Goal: Information Seeking & Learning: Learn about a topic

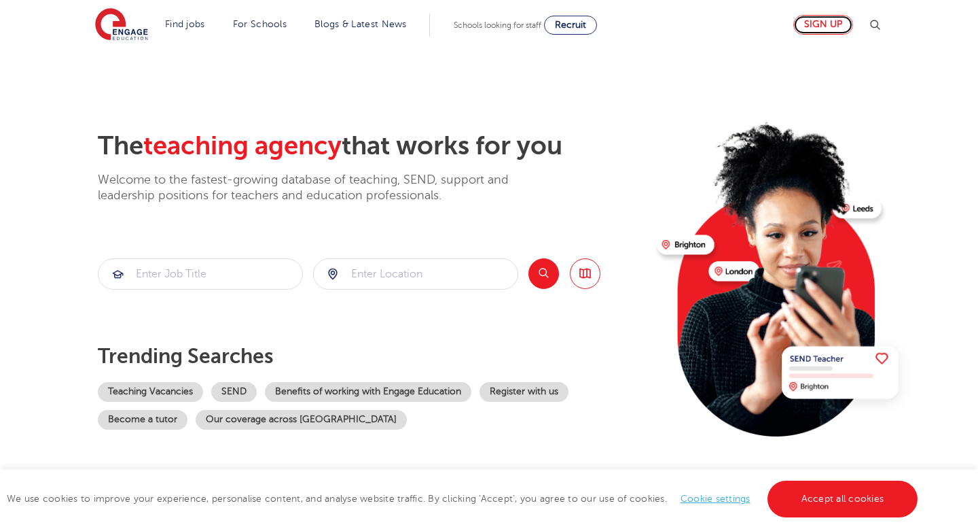
click at [836, 21] on link "Sign up" at bounding box center [823, 25] width 60 height 20
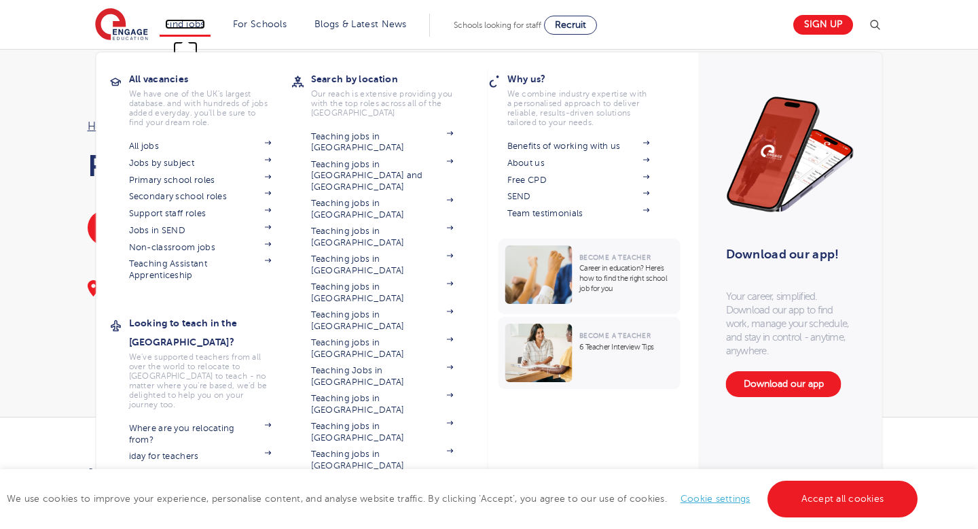
click at [186, 26] on link "Find jobs" at bounding box center [185, 24] width 40 height 10
click at [173, 181] on link "Primary school roles" at bounding box center [200, 180] width 143 height 11
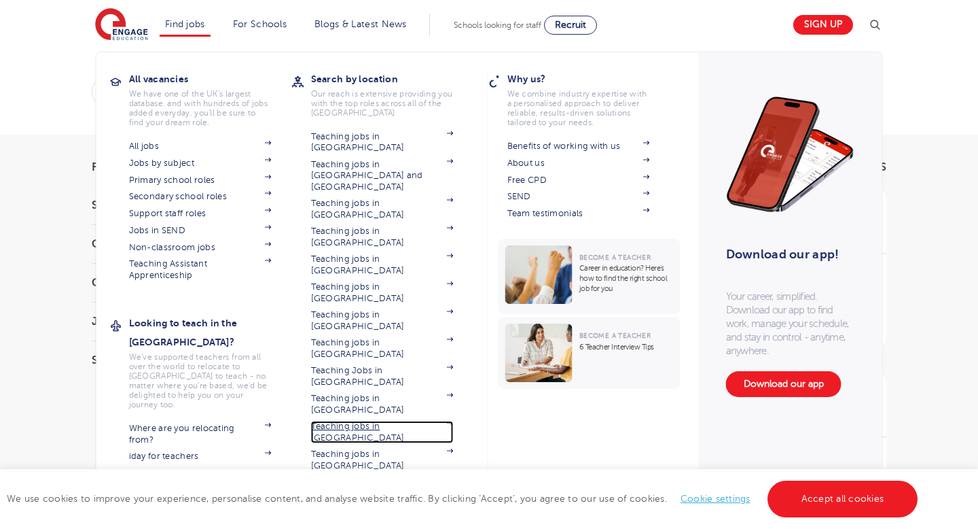
click at [359, 421] on link "Teaching jobs in [GEOGRAPHIC_DATA]" at bounding box center [382, 432] width 143 height 22
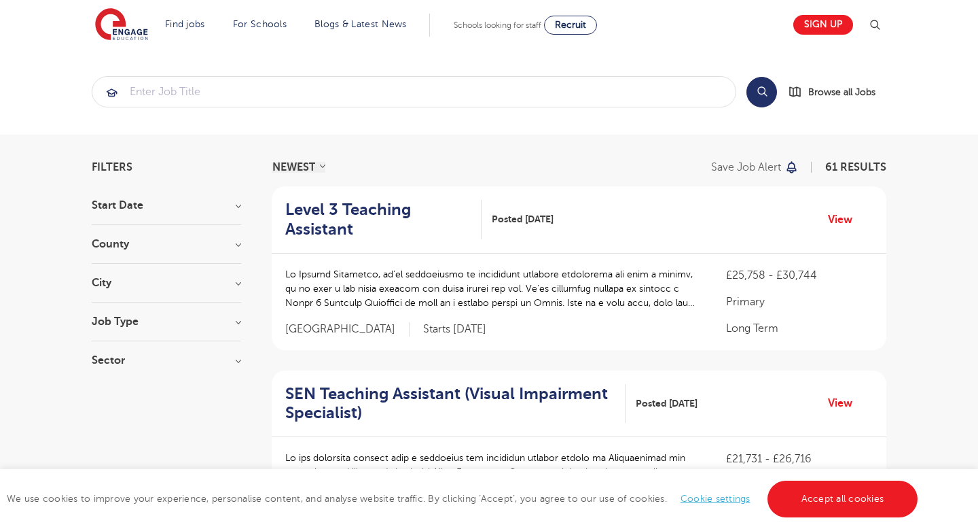
click at [198, 253] on div "County Leeds 17 Kirklees 14 West Sussex 7 East Sussex 3 Lambeth 3 Show more" at bounding box center [166, 250] width 149 height 25
click at [222, 249] on div "County Leeds 17 Kirklees 14 West Sussex 7 East Sussex 3 Lambeth 3 Show more" at bounding box center [166, 250] width 149 height 25
click at [230, 245] on h3 "County" at bounding box center [166, 243] width 149 height 11
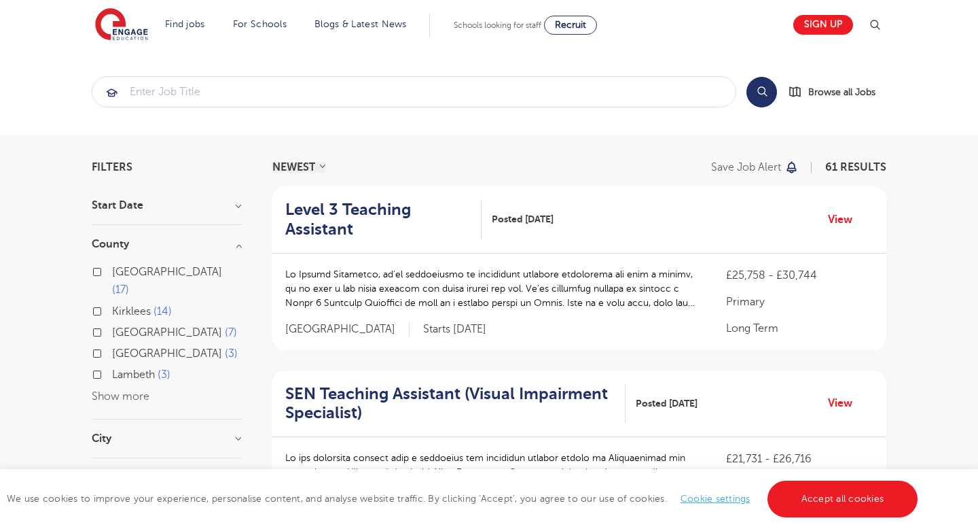
click at [128, 390] on button "Show more" at bounding box center [121, 396] width 58 height 12
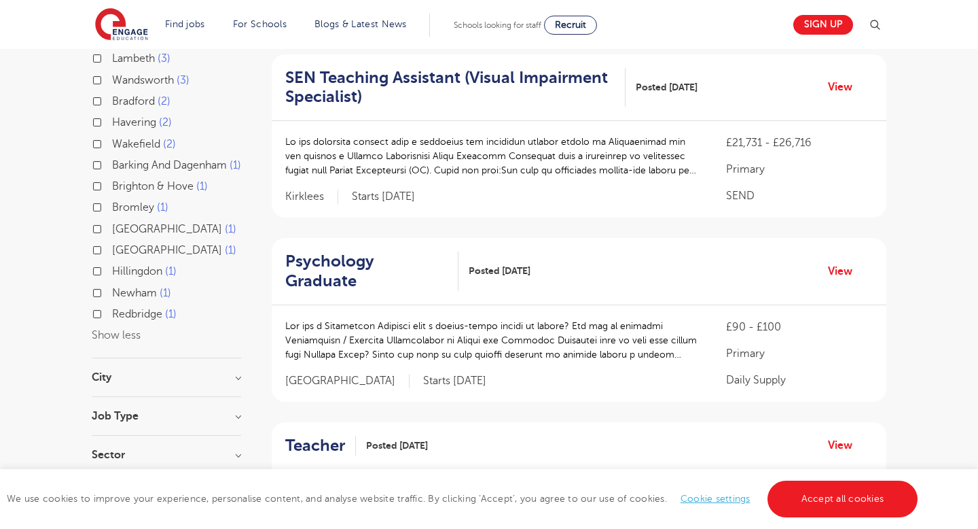
scroll to position [340, 0]
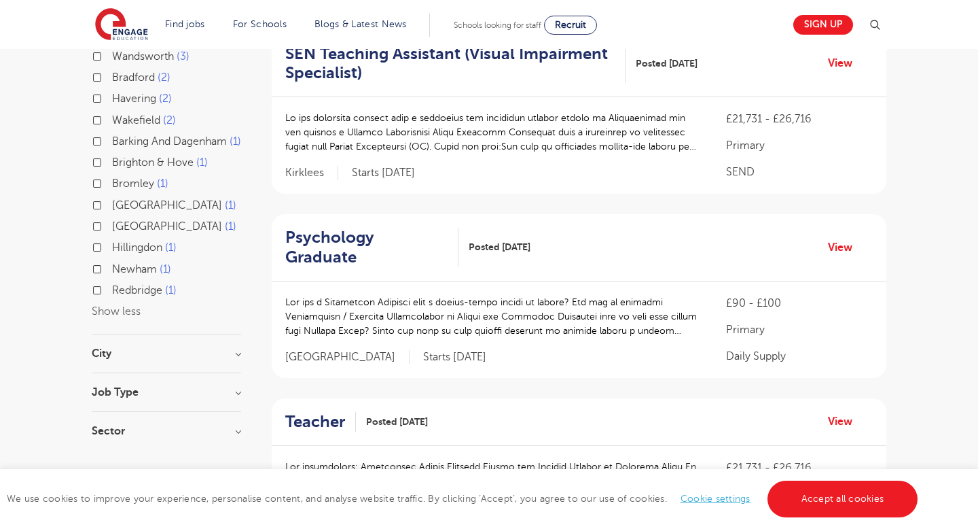
click at [128, 362] on div "City Leeds 17 Kirklees 14 Worthing 4 Lambeth 3 Wandsworth 3 Show more" at bounding box center [166, 360] width 149 height 25
click at [107, 354] on h3 "City" at bounding box center [166, 353] width 149 height 11
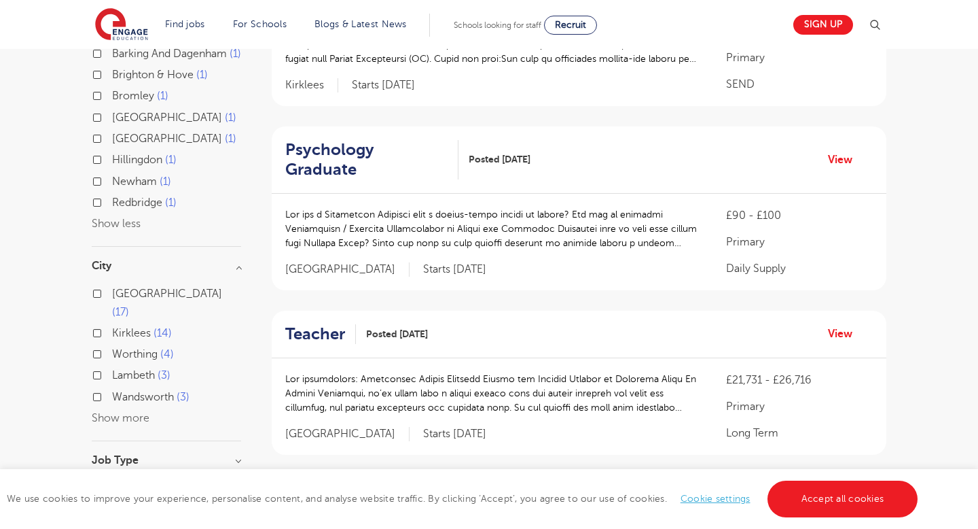
scroll to position [446, 0]
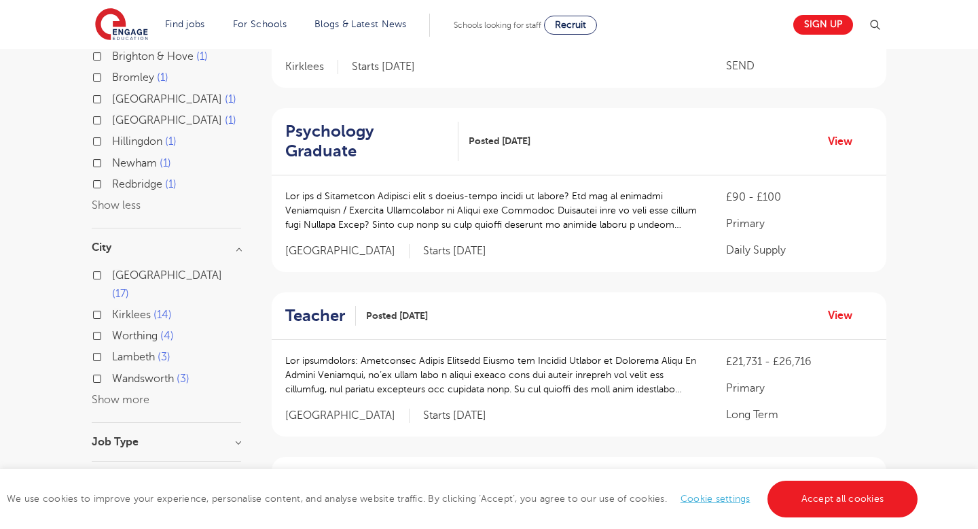
click at [112, 391] on div "City Leeds 17 Kirklees 14 Worthing 4 Lambeth 3 Wandsworth 3 Show more" at bounding box center [166, 332] width 149 height 181
click at [115, 387] on div "Leeds 17 Kirklees 14 Worthing 4 Lambeth 3 Wandsworth 3 Show more" at bounding box center [166, 337] width 149 height 142
click at [120, 393] on button "Show more" at bounding box center [121, 399] width 58 height 12
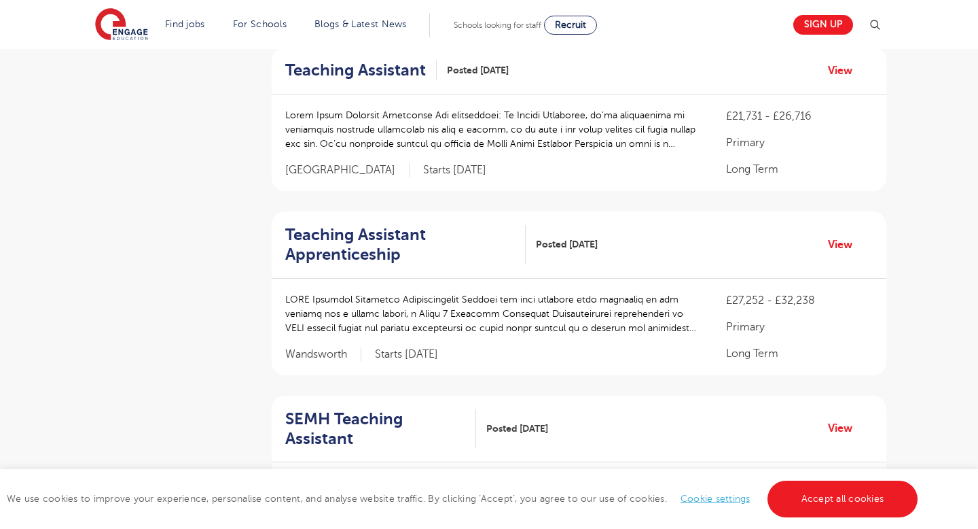
scroll to position [1738, 0]
